Goal: Task Accomplishment & Management: Use online tool/utility

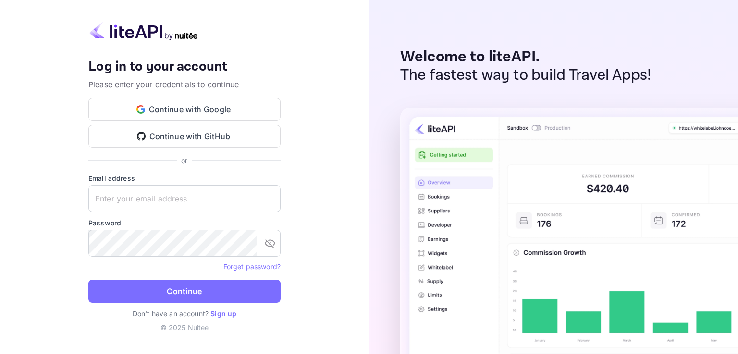
type input "[EMAIL_ADDRESS][DOMAIN_NAME]"
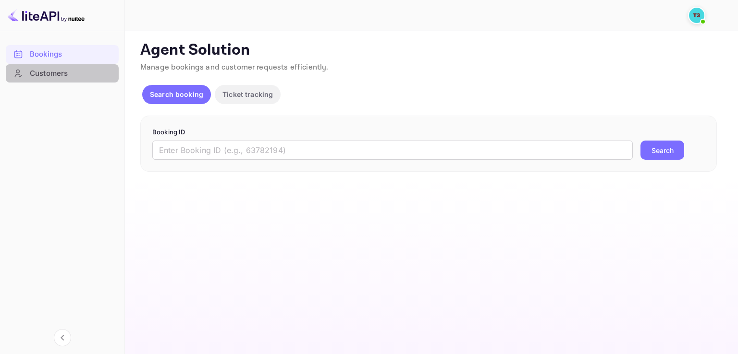
click at [58, 73] on div "Customers" at bounding box center [72, 73] width 84 height 11
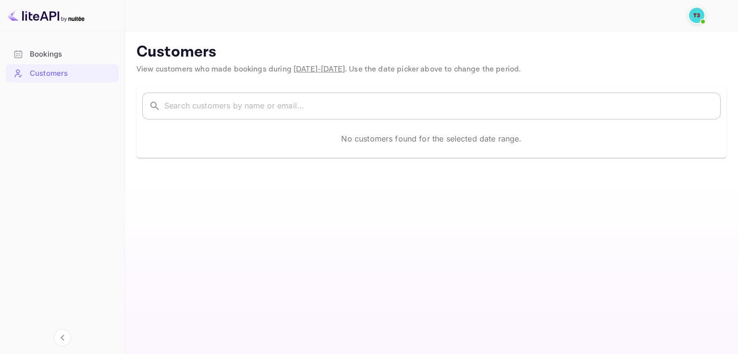
click at [261, 108] on input "text" at bounding box center [442, 106] width 556 height 27
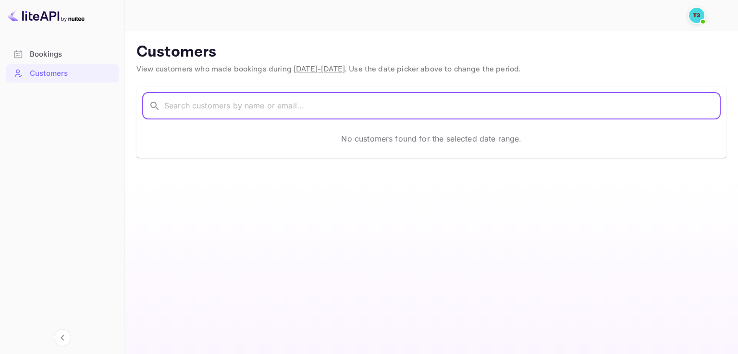
paste input "yustisia"
type input "yustisia yustisia"
click at [350, 235] on main "Customers View customers who made bookings during Sep 12 - Oct 12, 2025 . Use t…" at bounding box center [431, 192] width 613 height 323
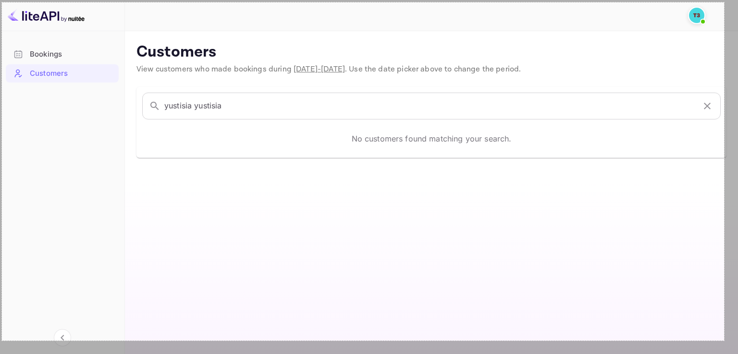
drag, startPoint x: 2, startPoint y: 2, endPoint x: 724, endPoint y: 341, distance: 797.1
click at [724, 341] on div "1503 X 705" at bounding box center [369, 177] width 738 height 354
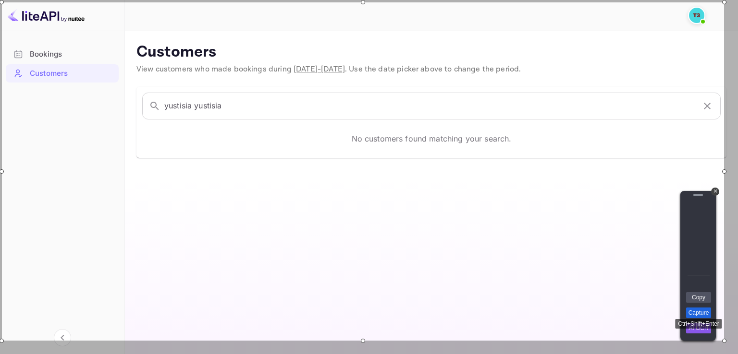
click at [707, 313] on link "Capture" at bounding box center [698, 313] width 25 height 11
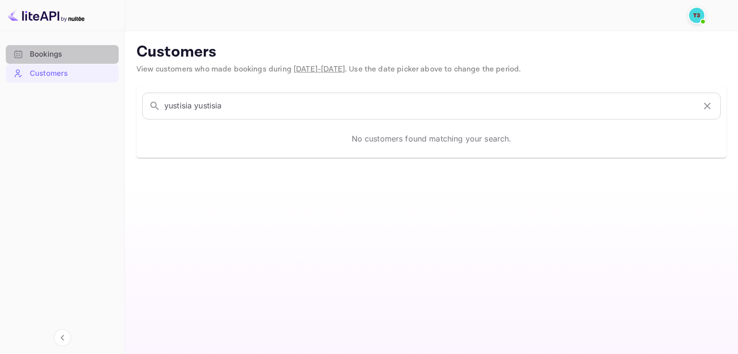
click at [67, 56] on div "Bookings" at bounding box center [72, 54] width 84 height 11
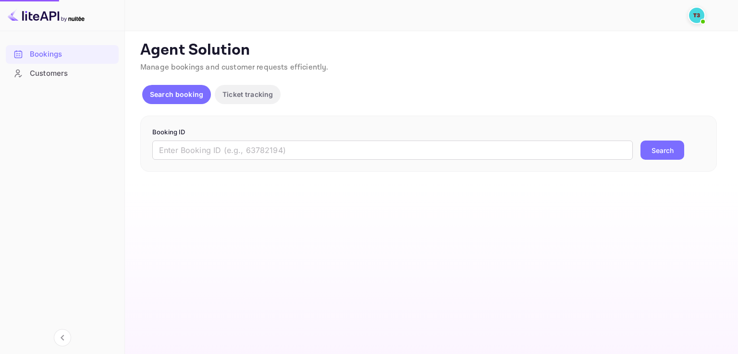
click at [67, 56] on div "Bookings" at bounding box center [72, 54] width 84 height 11
click at [235, 98] on p "Ticket tracking" at bounding box center [247, 94] width 50 height 10
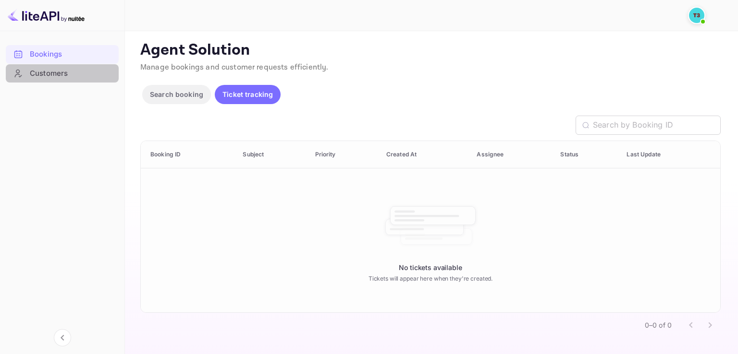
click at [79, 69] on div "Customers" at bounding box center [72, 73] width 84 height 11
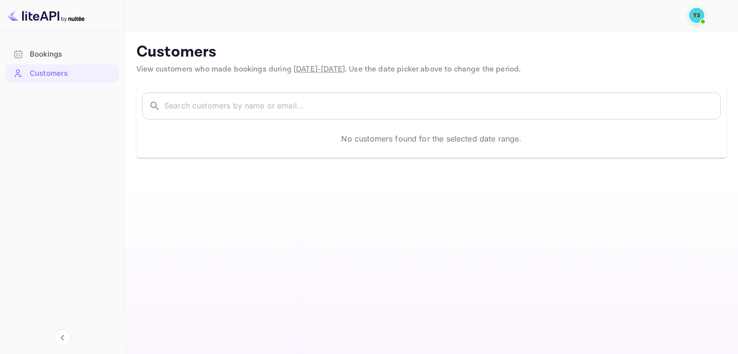
click at [59, 57] on div "Bookings" at bounding box center [72, 54] width 84 height 11
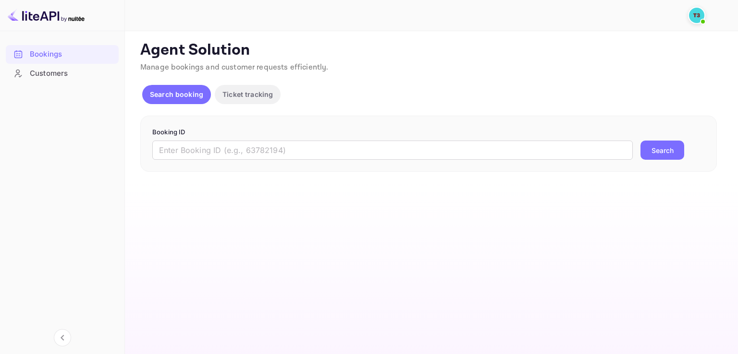
click at [246, 93] on p "Ticket tracking" at bounding box center [247, 94] width 50 height 10
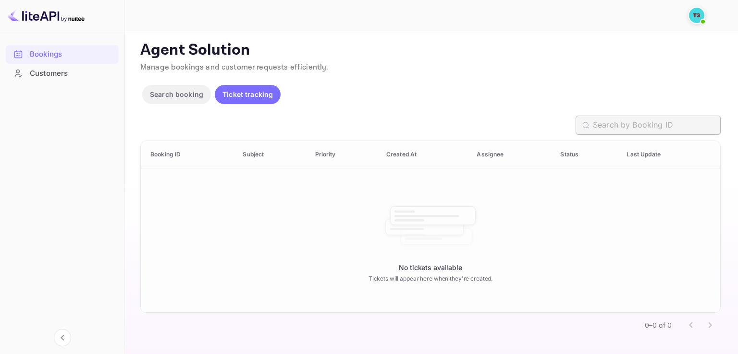
click at [661, 131] on input "text" at bounding box center [657, 125] width 128 height 19
paste input "yustisia"
click at [663, 121] on input "yustisia" at bounding box center [657, 125] width 128 height 19
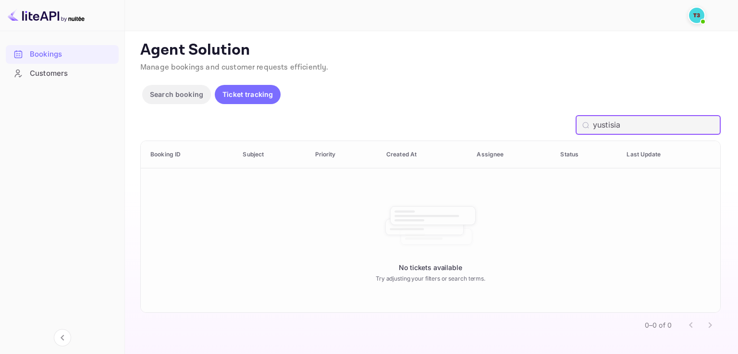
paste input "313849687"
type input "313849687"
click at [169, 88] on button "Search booking" at bounding box center [176, 94] width 69 height 19
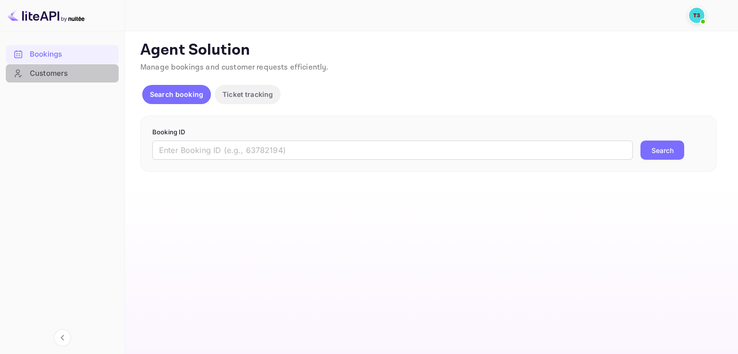
click at [89, 64] on div "Customers" at bounding box center [62, 73] width 113 height 19
